Goal: Task Accomplishment & Management: Manage account settings

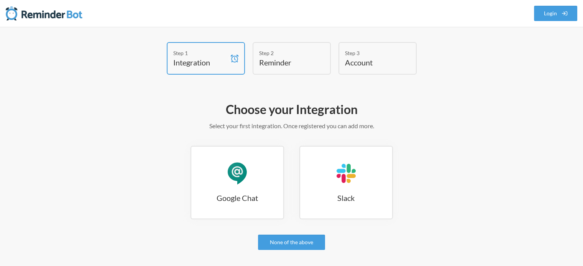
click at [217, 59] on h4 "Integration" at bounding box center [200, 62] width 54 height 11
click at [276, 53] on div "Step 2" at bounding box center [286, 53] width 54 height 8
click at [365, 56] on div "Step 3" at bounding box center [372, 53] width 54 height 8
click at [241, 178] on div "Google Chat" at bounding box center [237, 173] width 23 height 23
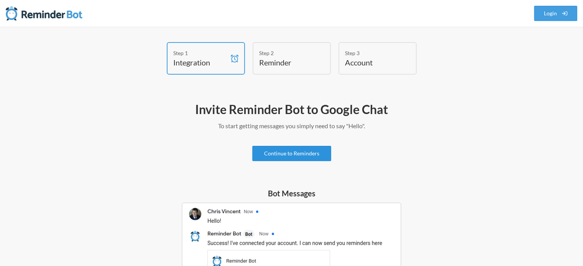
click at [296, 155] on link "Continue to Reminders" at bounding box center [291, 153] width 79 height 15
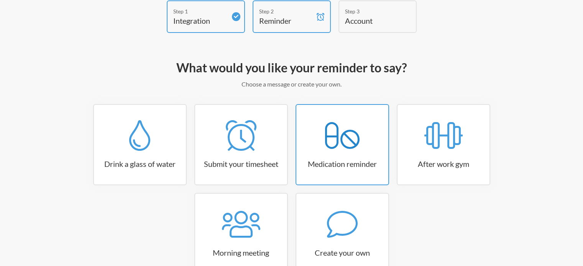
scroll to position [90, 0]
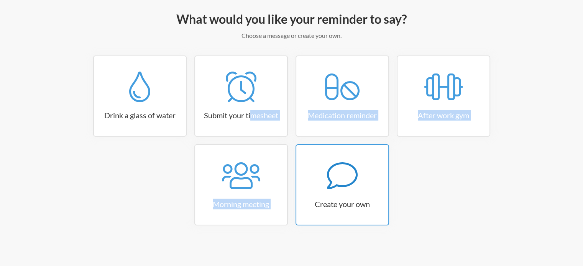
drag, startPoint x: 250, startPoint y: 112, endPoint x: 330, endPoint y: 181, distance: 105.7
click at [330, 181] on div "Drink a glass of water Submit your timesheet Medication reminder After work gym…" at bounding box center [291, 145] width 445 height 178
click at [354, 181] on icon at bounding box center [342, 176] width 31 height 31
select select "08:30:00"
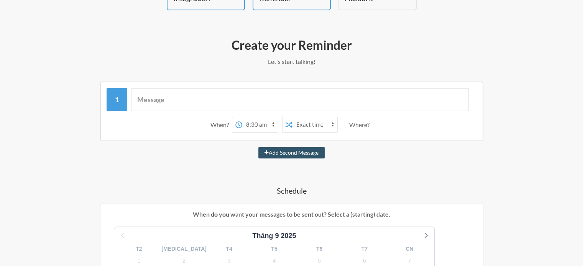
scroll to position [52, 0]
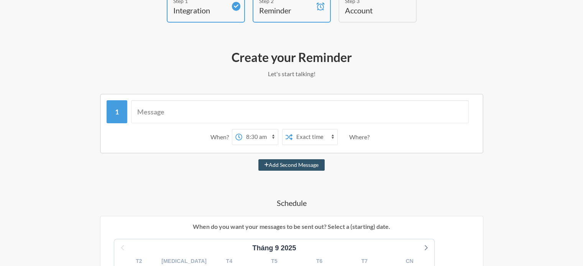
click at [263, 138] on select "12:00 am 12:15 am 12:30 am 12:45 am 1:00 am 1:15 am 1:30 am 1:45 am 2:00 am 2:1…" at bounding box center [260, 137] width 36 height 15
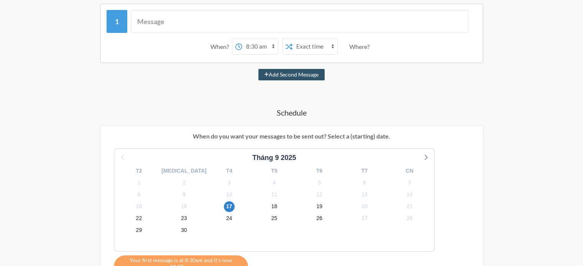
scroll to position [167, 0]
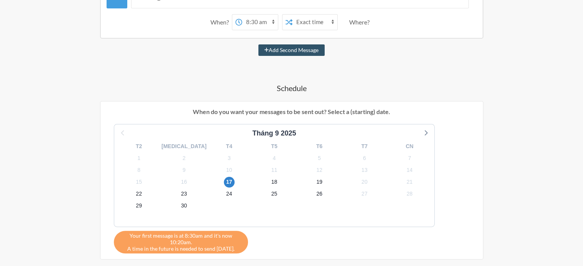
click at [234, 62] on div "When? 12:00 am 12:15 am 12:30 am 12:45 am 1:00 am 1:15 am 1:30 am 1:45 am 2:00 …" at bounding box center [291, 192] width 445 height 426
click at [293, 28] on select "Exact time Random time" at bounding box center [314, 22] width 45 height 15
click at [292, 15] on select "Exact time Random time" at bounding box center [314, 22] width 45 height 15
click at [268, 22] on select "12:00 am 12:15 am 12:30 am 12:45 am 1:00 am 1:15 am 1:30 am 1:45 am 2:00 am 2:1…" at bounding box center [260, 22] width 36 height 15
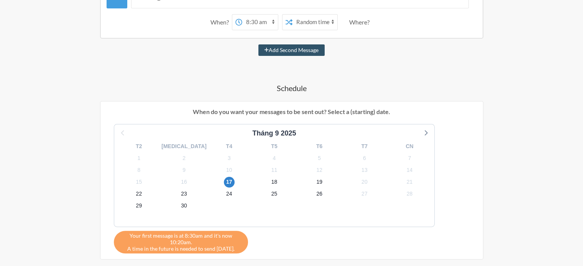
click at [289, 25] on span at bounding box center [289, 22] width 7 height 8
click at [309, 21] on select "Exact time Random time" at bounding box center [314, 22] width 45 height 15
select select "false"
click at [292, 15] on select "Exact time Random time" at bounding box center [314, 22] width 45 height 15
click at [224, 195] on span "24" at bounding box center [229, 194] width 11 height 11
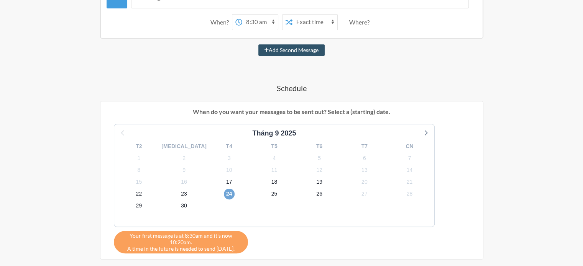
click at [224, 195] on span "24" at bounding box center [229, 194] width 11 height 11
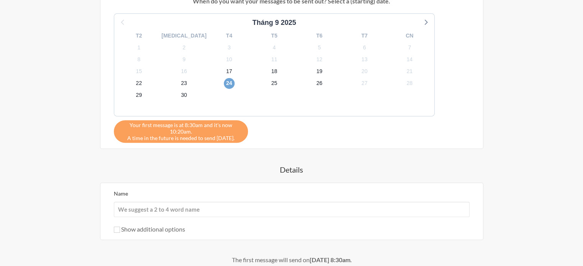
scroll to position [282, 0]
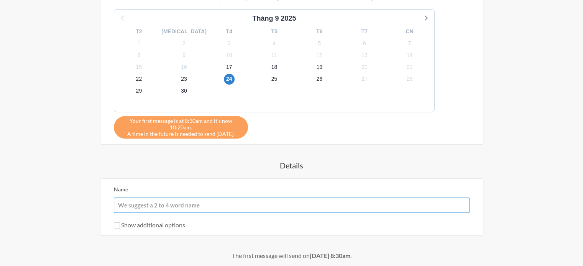
click at [207, 203] on input "Name" at bounding box center [292, 205] width 356 height 15
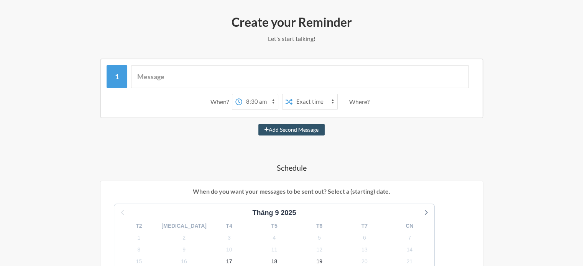
scroll to position [0, 0]
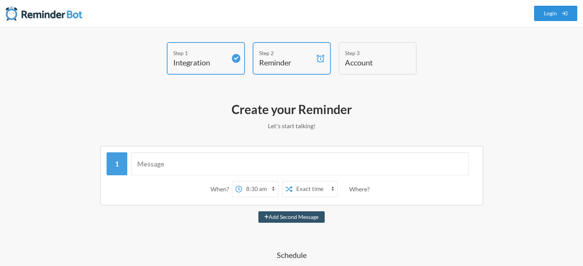
click at [565, 15] on icon at bounding box center [564, 13] width 5 height 5
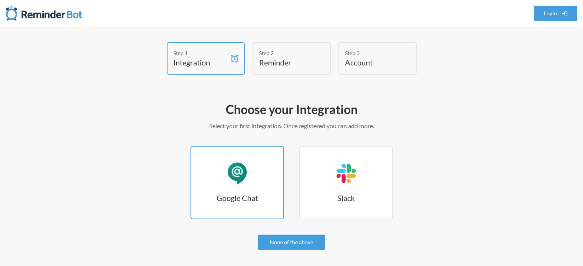
click at [250, 164] on link "Google Chat Google Chat" at bounding box center [238, 183] width 94 height 74
click at [220, 181] on link "Google Chat Google Chat" at bounding box center [238, 183] width 94 height 74
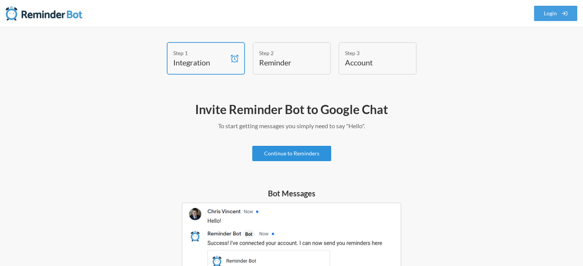
click at [300, 153] on link "Continue to Reminders" at bounding box center [291, 153] width 79 height 15
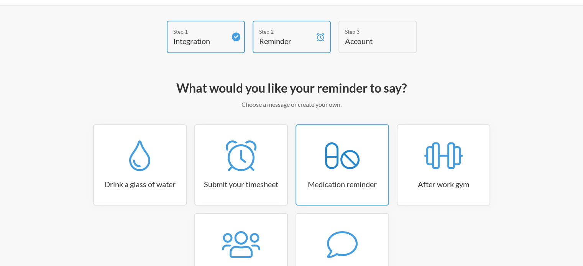
scroll to position [77, 0]
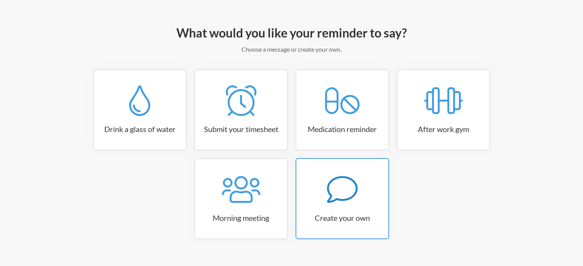
click at [361, 213] on h3 "Create your own" at bounding box center [342, 218] width 92 height 11
select select "09:30:00"
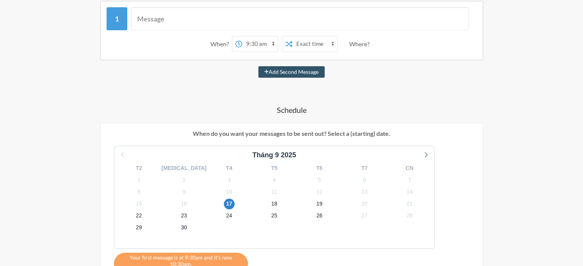
scroll to position [153, 0]
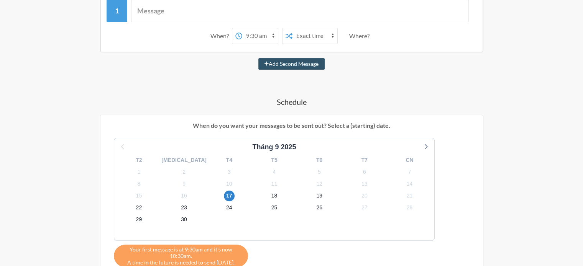
click at [278, 191] on label "Monthly" at bounding box center [281, 189] width 37 height 9
click at [269, 191] on input "Monthly" at bounding box center [266, 190] width 6 height 6
radio input "true"
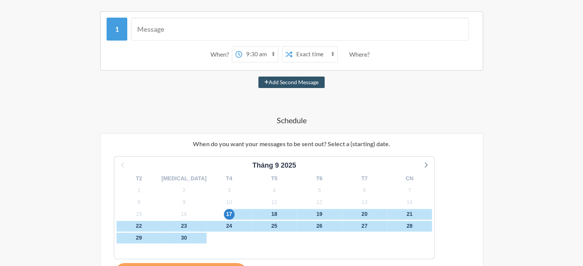
scroll to position [77, 0]
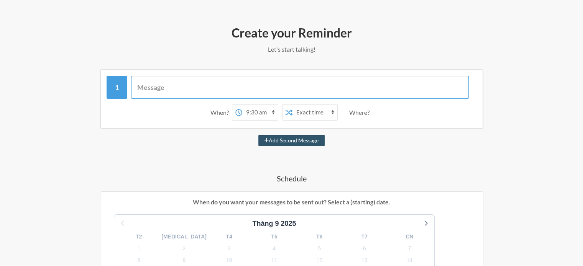
click at [232, 90] on input "text" at bounding box center [300, 87] width 338 height 23
type input "Check lại mod app xem còn bị không"
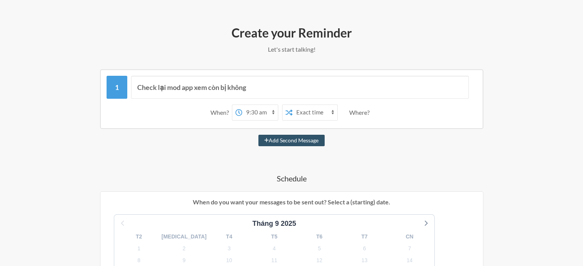
click at [266, 112] on select "12:00 am 12:15 am 12:30 am 12:45 am 1:00 am 1:15 am 1:30 am 1:45 am 2:00 am 2:1…" at bounding box center [260, 112] width 36 height 15
click at [242, 105] on select "12:00 am 12:15 am 12:30 am 12:45 am 1:00 am 1:15 am 1:30 am 1:45 am 2:00 am 2:1…" at bounding box center [260, 112] width 36 height 15
click at [262, 110] on select "12:00 am 12:15 am 12:30 am 12:45 am 1:00 am 1:15 am 1:30 am 1:45 am 2:00 am 2:1…" at bounding box center [260, 112] width 36 height 15
select select "10:00:00"
click at [242, 105] on select "12:00 am 12:15 am 12:30 am 12:45 am 1:00 am 1:15 am 1:30 am 1:45 am 2:00 am 2:1…" at bounding box center [260, 112] width 36 height 15
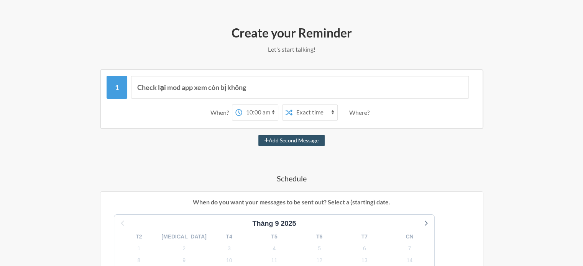
click at [302, 115] on select "Exact time Random time" at bounding box center [314, 112] width 45 height 15
click at [353, 113] on div "Where?" at bounding box center [360, 113] width 23 height 16
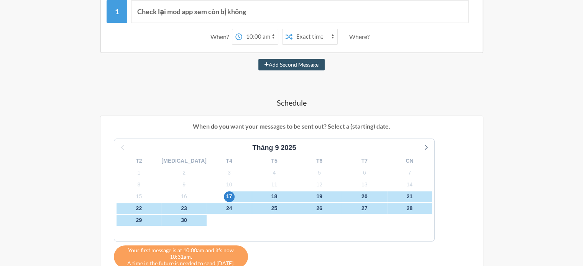
scroll to position [153, 0]
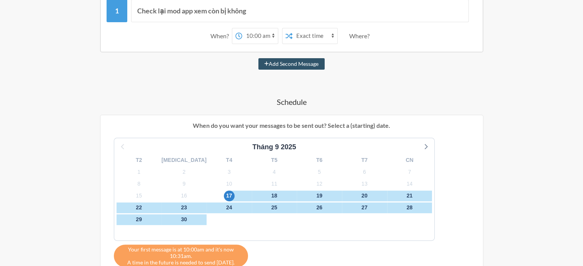
click at [276, 156] on label "Daily" at bounding box center [281, 154] width 37 height 9
click at [269, 156] on input "Daily" at bounding box center [266, 155] width 6 height 6
radio input "true"
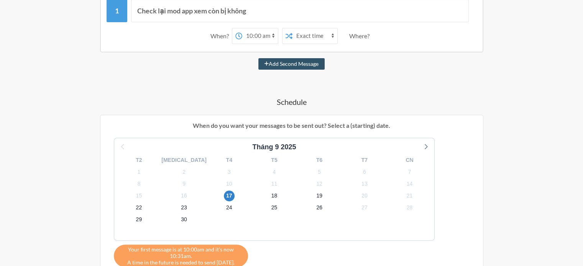
click at [328, 166] on label "No" at bounding box center [335, 166] width 41 height 9
click at [322, 166] on input "No" at bounding box center [318, 167] width 6 height 6
radio input "true"
click at [224, 204] on span "24" at bounding box center [229, 208] width 11 height 11
click at [224, 207] on span "24" at bounding box center [229, 208] width 11 height 11
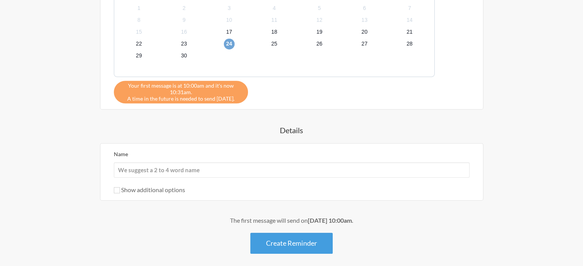
scroll to position [345, 0]
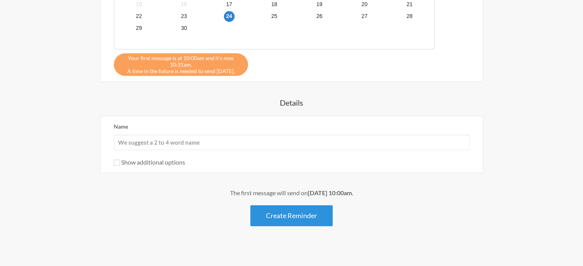
click at [300, 216] on button "Create Reminder" at bounding box center [291, 215] width 82 height 21
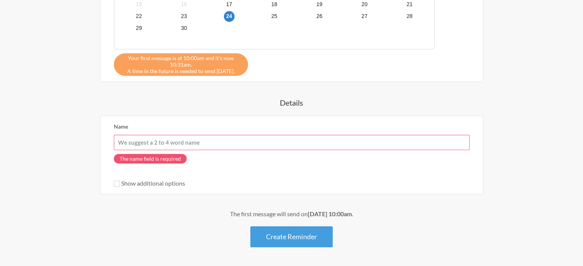
click at [157, 141] on input "Name" at bounding box center [292, 142] width 356 height 15
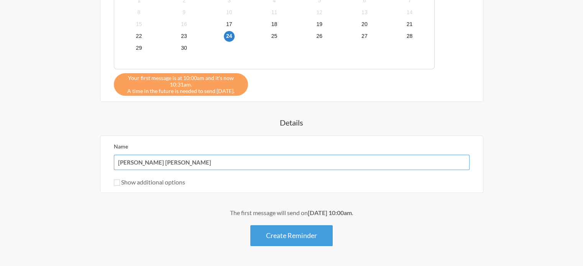
scroll to position [307, 0]
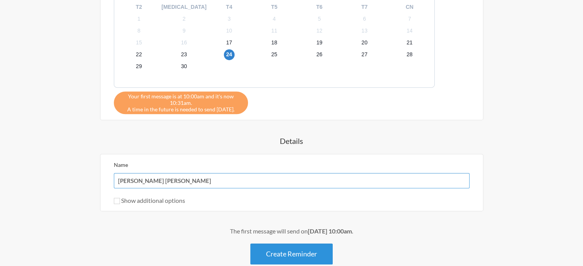
type input "[PERSON_NAME] [PERSON_NAME]"
click at [307, 258] on button "Create Reminder" at bounding box center [291, 254] width 82 height 21
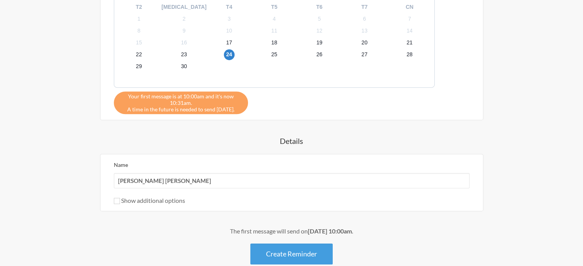
scroll to position [0, 0]
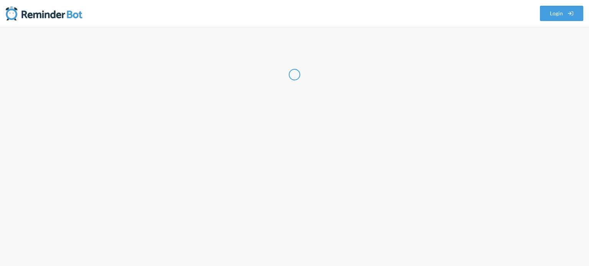
select select "VN"
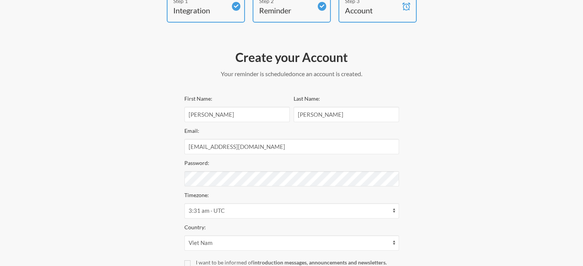
scroll to position [115, 0]
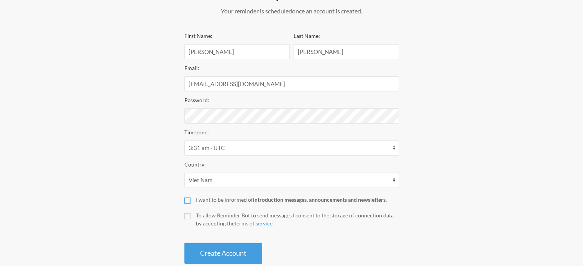
click at [188, 202] on input "I want to be informed of introduction messages, announcements and newsletters." at bounding box center [187, 201] width 6 height 6
checkbox input "true"
click at [188, 217] on input "To allow Reminder Bot to send messages I consent to the storage of connection d…" at bounding box center [187, 217] width 6 height 6
checkbox input "true"
click at [217, 251] on button "Create Account" at bounding box center [223, 253] width 78 height 21
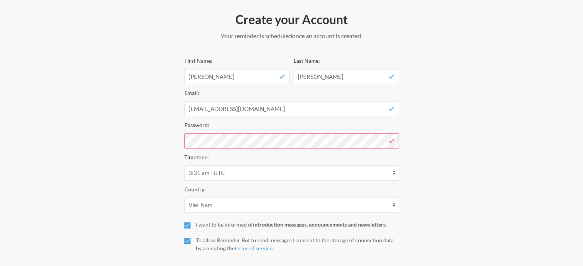
scroll to position [77, 0]
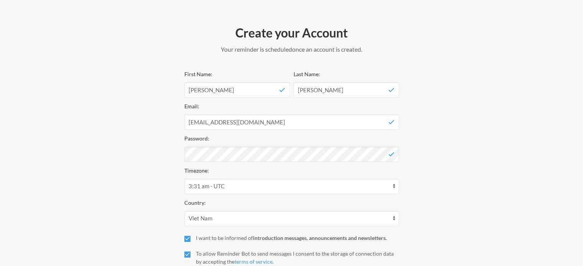
click at [142, 187] on div "Step 1 Integration Step 2 Reminder Step 3 Account Create your Account Your remi…" at bounding box center [292, 135] width 460 height 341
click at [201, 186] on select "12:31 am - America/Araguaina 12:31 am - America/Argentina/Buenos_Aires 12:31 am…" at bounding box center [291, 186] width 215 height 15
select select "Asia/Ho_Chi_Minh"
click at [184, 179] on select "12:31 am - America/Araguaina 12:31 am - America/Argentina/Buenos_Aires 12:31 am…" at bounding box center [291, 186] width 215 height 15
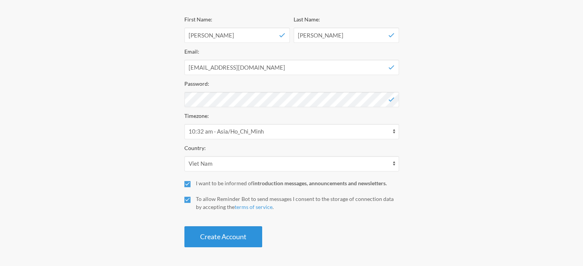
click at [216, 233] on button "Create Account" at bounding box center [223, 237] width 78 height 21
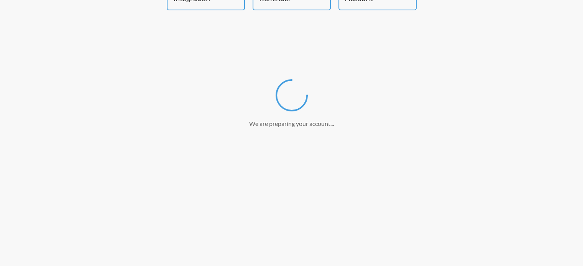
scroll to position [0, 0]
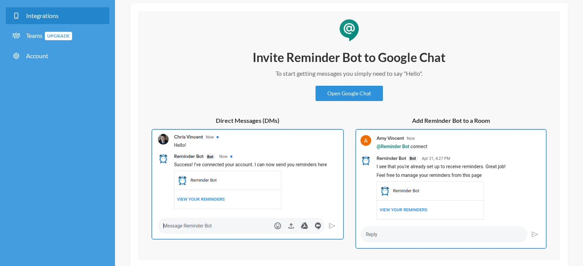
scroll to position [77, 0]
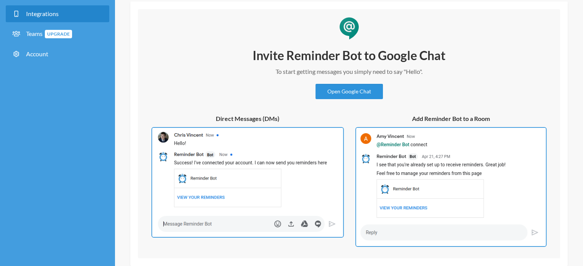
click at [360, 93] on link "Open Google Chat" at bounding box center [348, 91] width 67 height 15
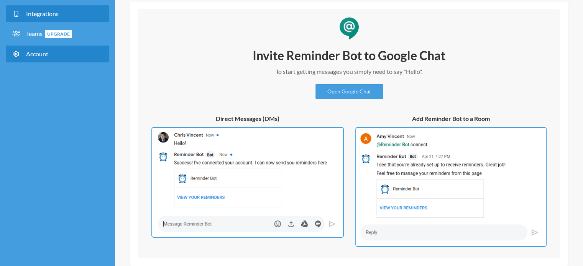
scroll to position [0, 0]
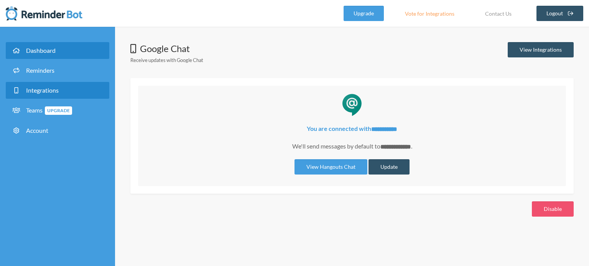
click at [56, 46] on link "Dashboard" at bounding box center [58, 50] width 104 height 17
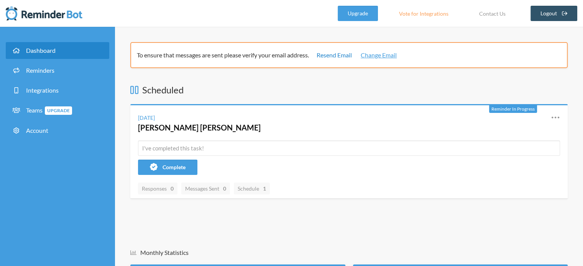
click at [345, 56] on link "Resend Email" at bounding box center [334, 55] width 35 height 9
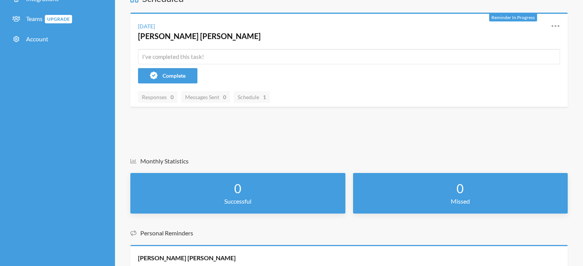
scroll to position [35, 0]
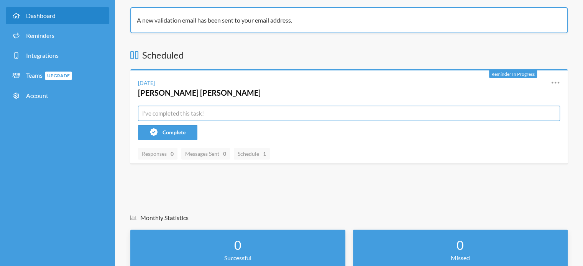
click at [177, 116] on input "text" at bounding box center [349, 113] width 422 height 15
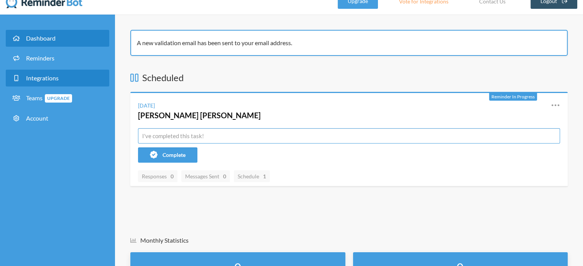
scroll to position [0, 0]
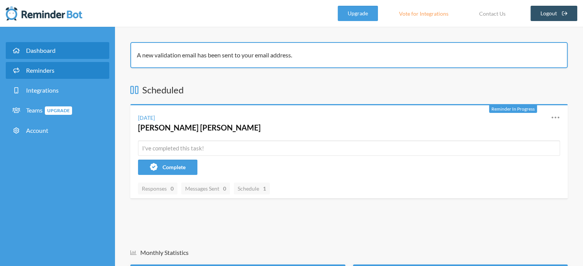
click at [54, 71] on span "Reminders" at bounding box center [40, 70] width 28 height 7
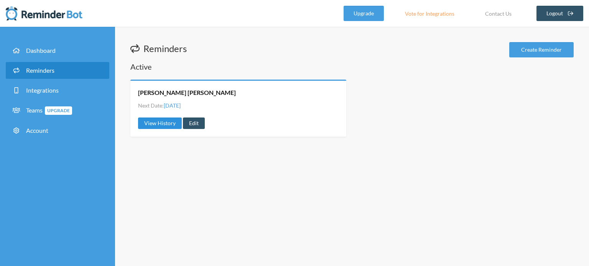
click at [166, 122] on link "View History" at bounding box center [160, 124] width 44 height 12
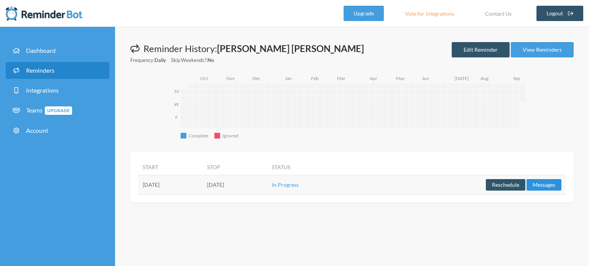
click at [552, 180] on button "Messages" at bounding box center [543, 185] width 35 height 12
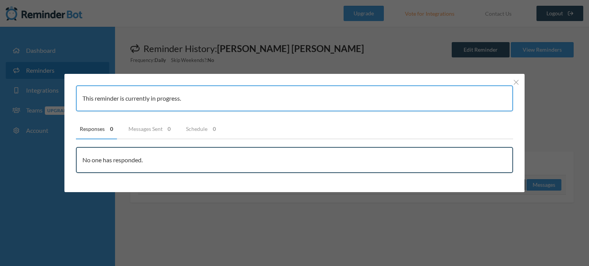
click at [145, 163] on div "No one has responded." at bounding box center [294, 160] width 437 height 26
click at [120, 163] on div "No one has responded." at bounding box center [294, 160] width 437 height 26
click at [151, 136] on link "Messages Sent 0" at bounding box center [150, 129] width 50 height 20
click at [192, 134] on link "Schedule 0" at bounding box center [201, 129] width 38 height 20
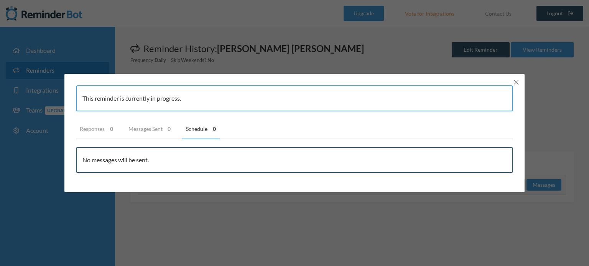
click at [515, 83] on line "Close" at bounding box center [516, 82] width 5 height 5
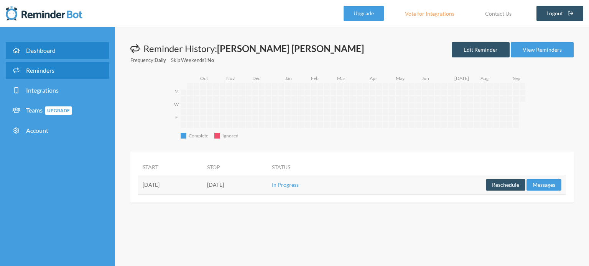
click at [36, 50] on span "Dashboard" at bounding box center [41, 50] width 30 height 7
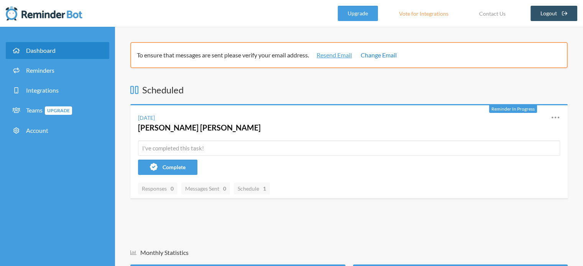
click at [375, 56] on link "Change Email" at bounding box center [379, 55] width 36 height 9
select select "**"
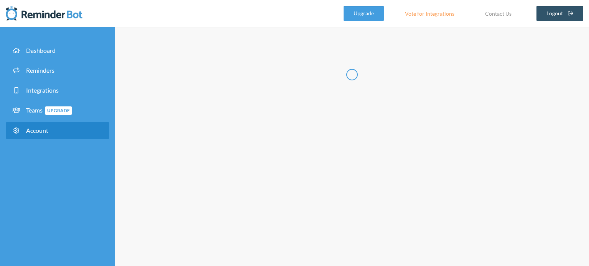
type input "*********"
type input "***"
type input "**********"
select select "**"
checkbox input "****"
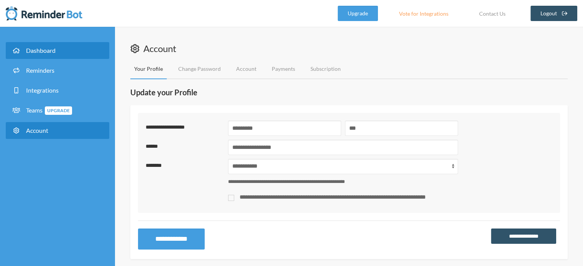
click at [46, 53] on span "Dashboard" at bounding box center [41, 50] width 30 height 7
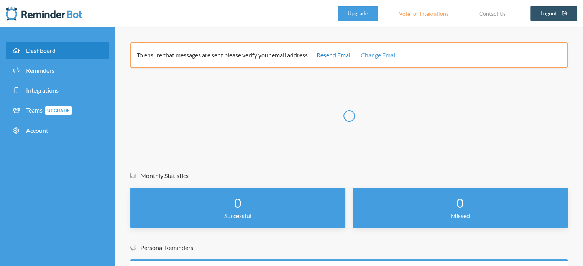
click at [347, 56] on link "Resend Email" at bounding box center [334, 55] width 35 height 9
